Goal: Information Seeking & Learning: Learn about a topic

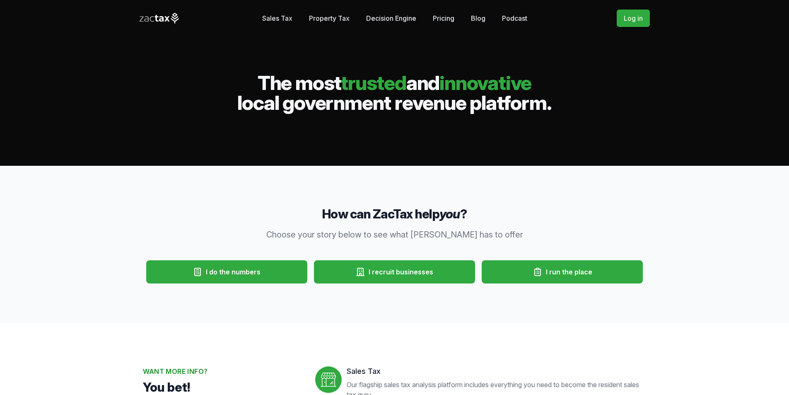
click at [446, 20] on link "Pricing" at bounding box center [444, 18] width 22 height 17
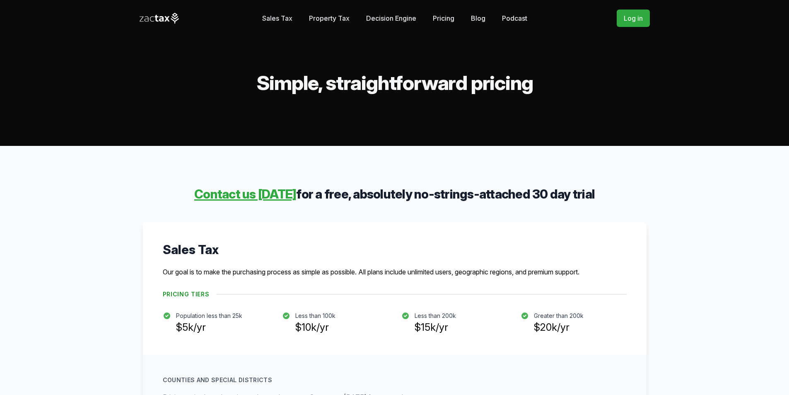
click at [435, 17] on link "Pricing" at bounding box center [444, 18] width 22 height 17
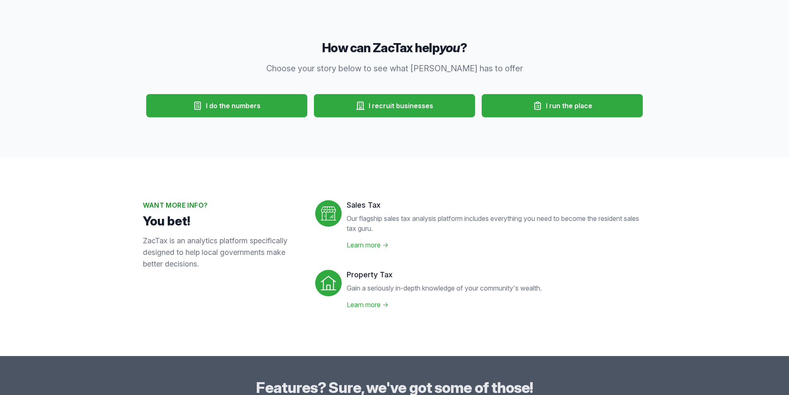
scroll to position [102, 0]
